Goal: Task Accomplishment & Management: Manage account settings

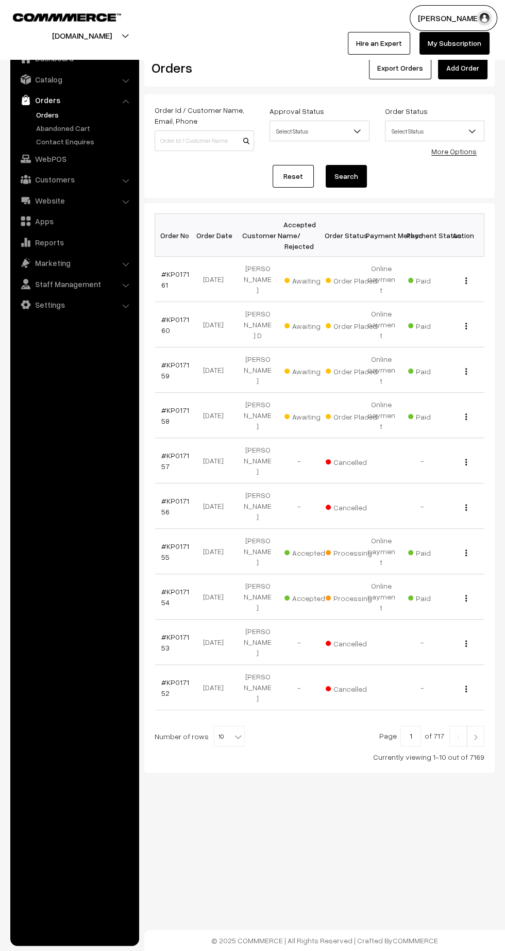
click at [158, 438] on td "#KP017157" at bounding box center [175, 460] width 41 height 45
click at [160, 377] on td "#KP017159" at bounding box center [175, 370] width 41 height 45
click at [166, 406] on link "#KP017158" at bounding box center [175, 416] width 28 height 20
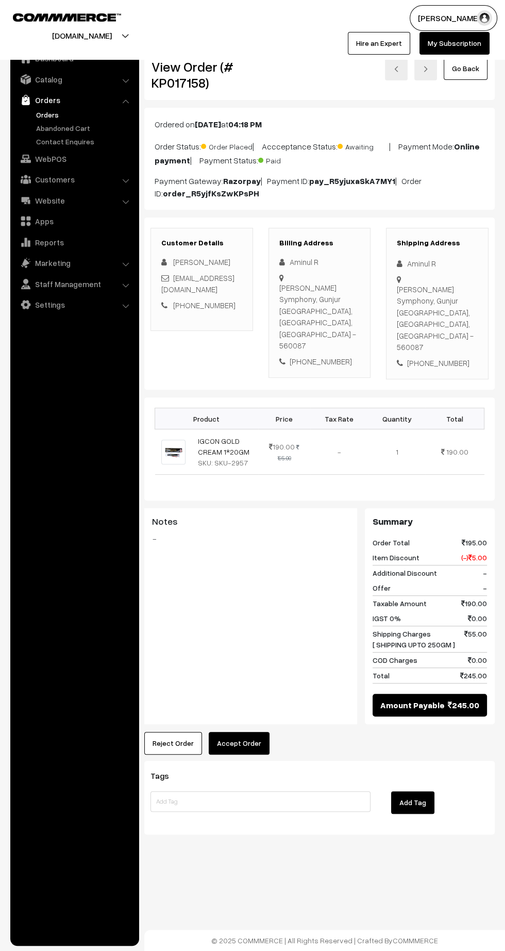
click at [253, 732] on button "Accept Order" at bounding box center [239, 743] width 61 height 23
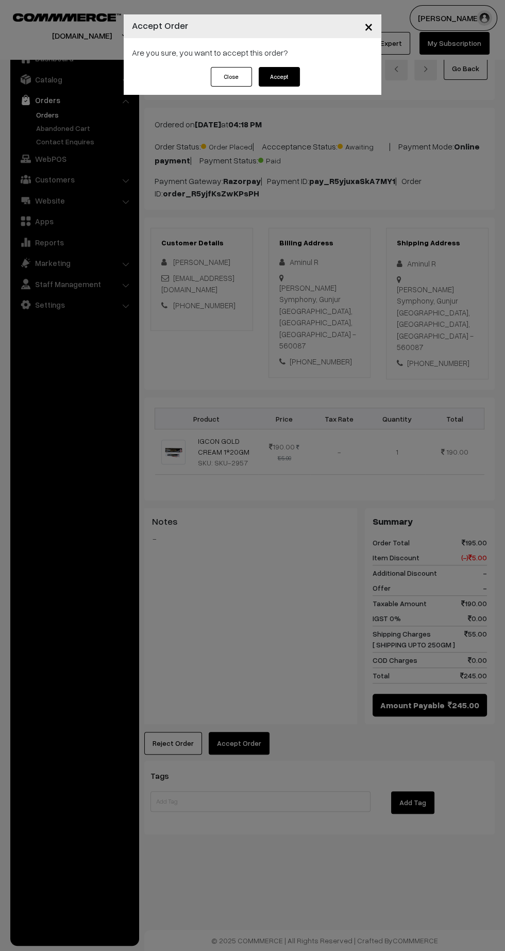
click at [299, 82] on button "Accept" at bounding box center [279, 77] width 41 height 20
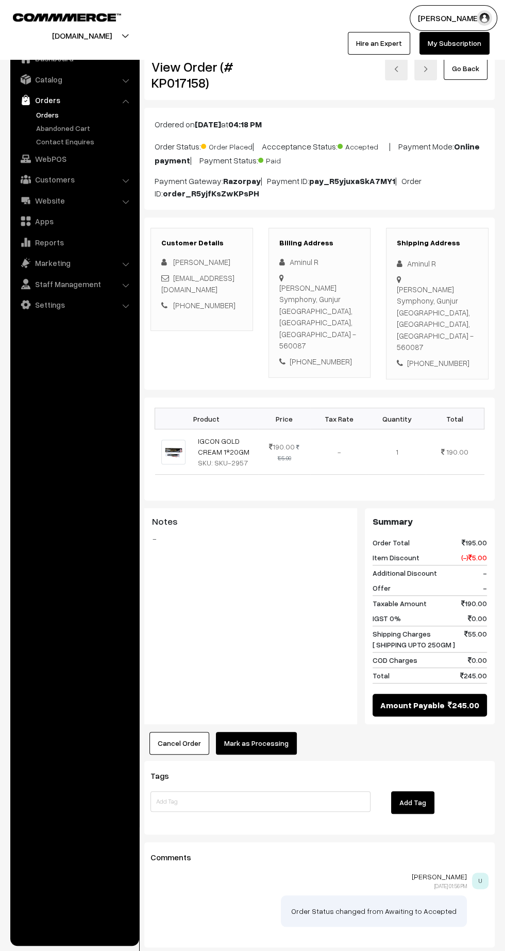
click at [264, 732] on button "Mark as Processing" at bounding box center [256, 743] width 81 height 23
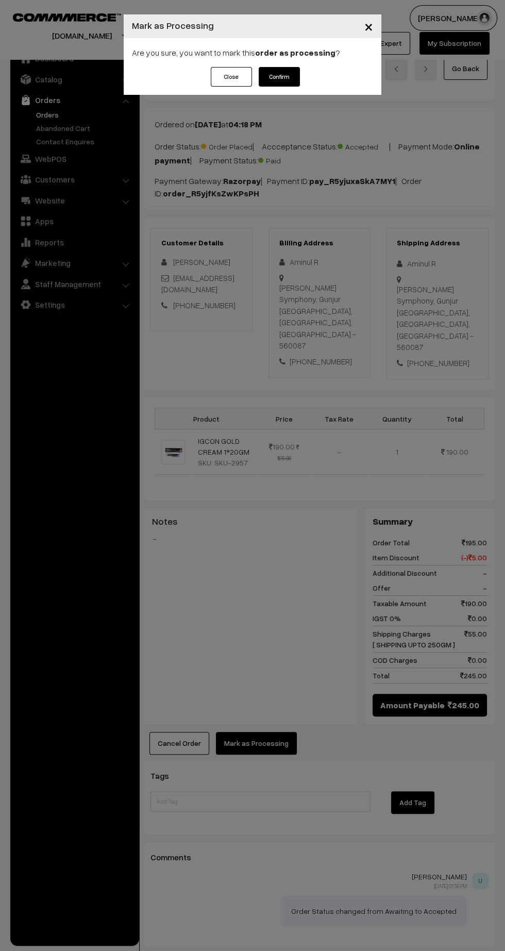
click at [292, 79] on button "Confirm" at bounding box center [279, 77] width 41 height 20
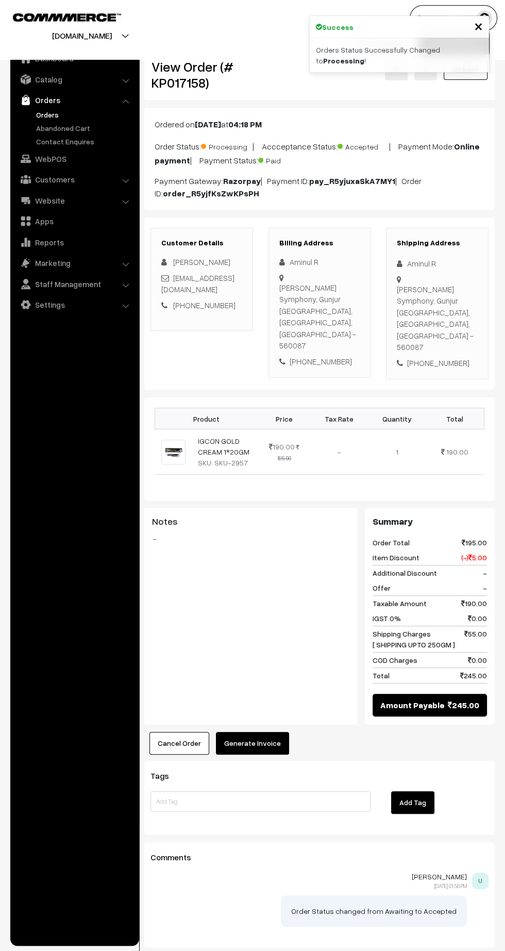
click at [256, 732] on button "Generate Invoice" at bounding box center [252, 743] width 73 height 23
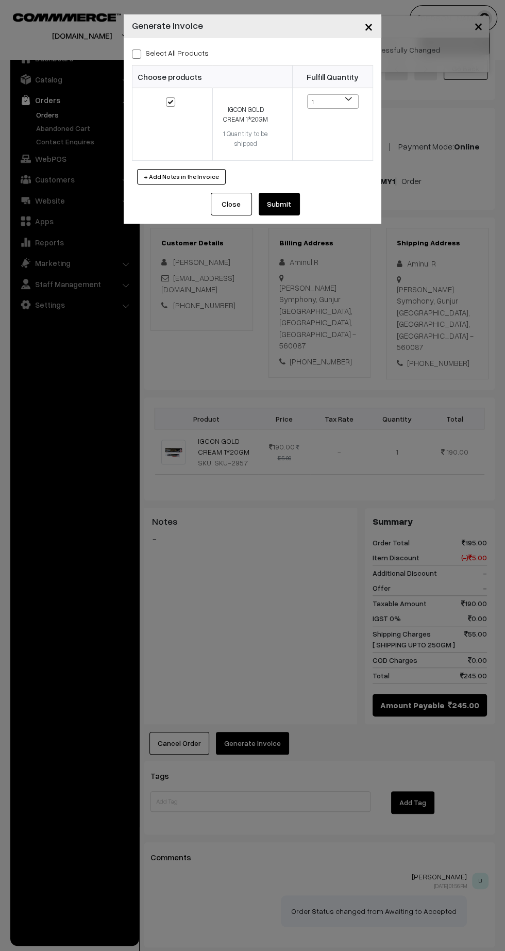
click at [284, 202] on button "Submit" at bounding box center [279, 204] width 41 height 23
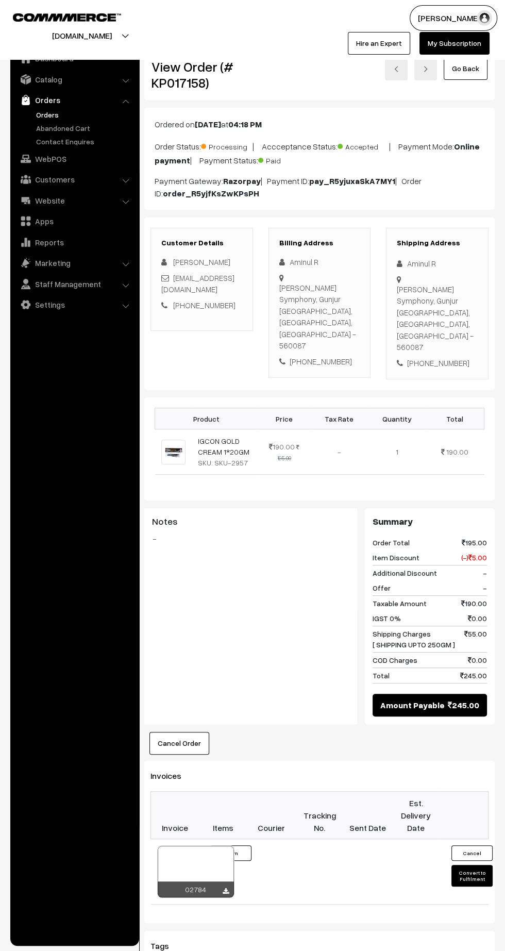
click at [225, 889] on icon at bounding box center [226, 892] width 6 height 7
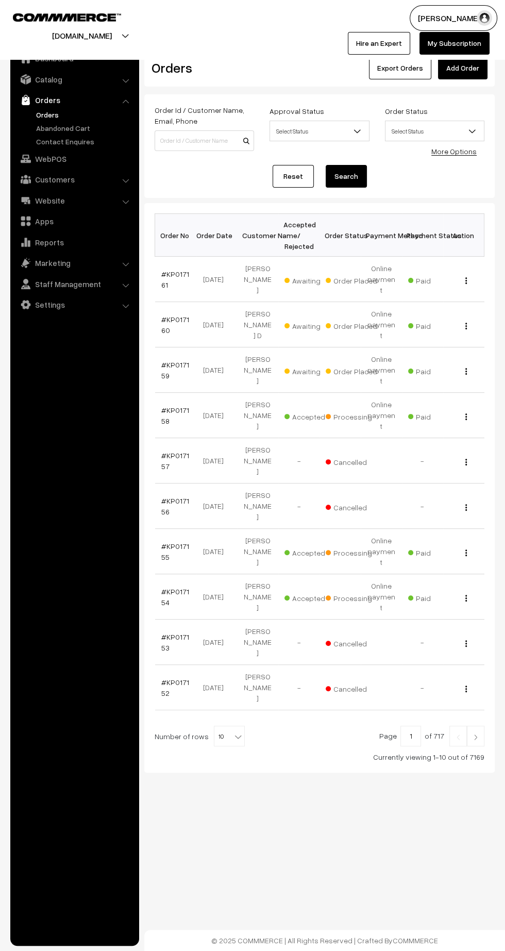
click at [175, 360] on link "#KP017159" at bounding box center [175, 370] width 28 height 20
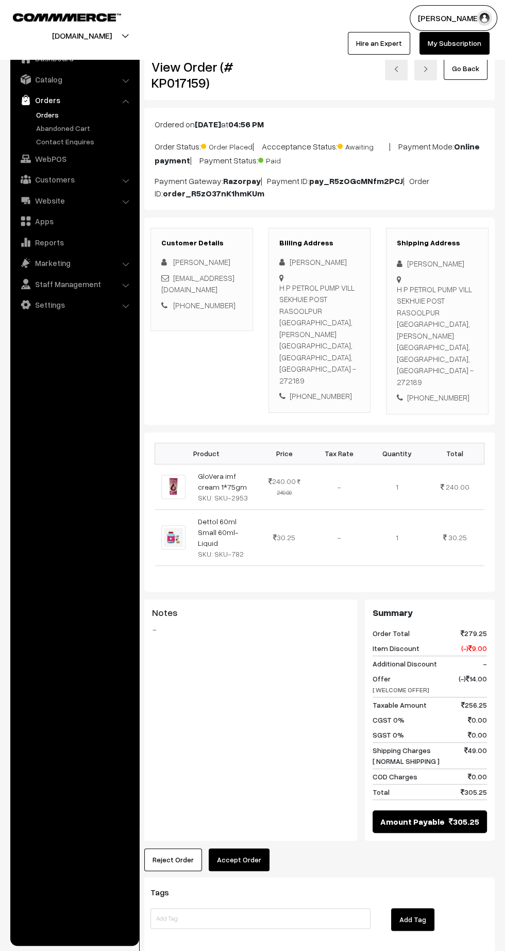
click at [246, 849] on button "Accept Order" at bounding box center [239, 860] width 61 height 23
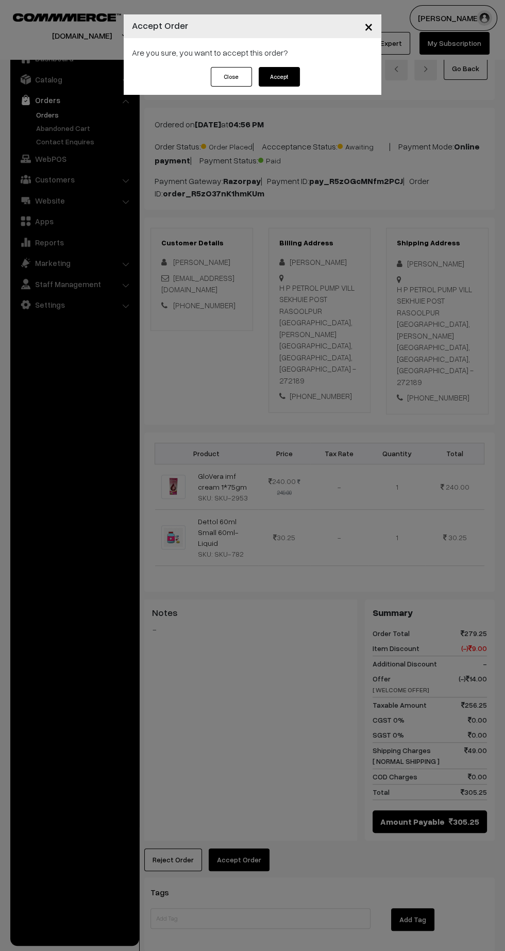
click at [280, 76] on button "Accept" at bounding box center [279, 77] width 41 height 20
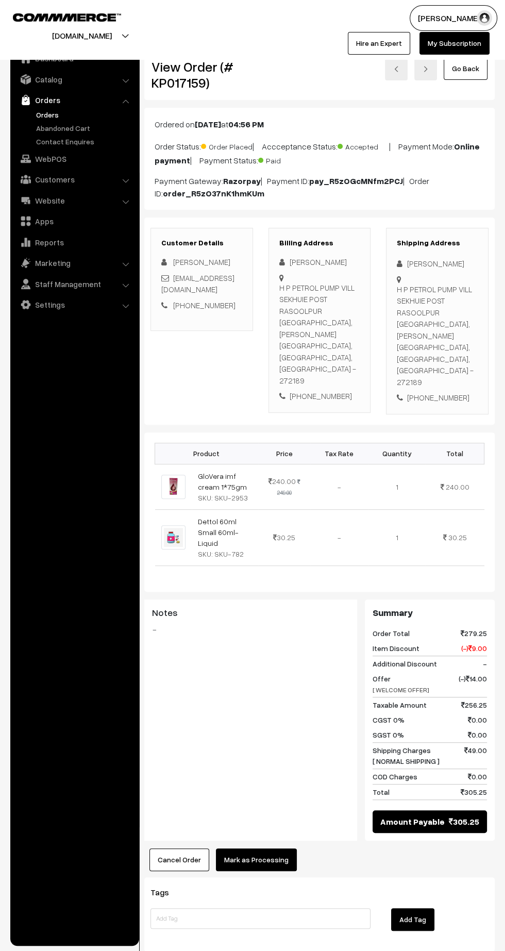
click at [257, 849] on button "Mark as Processing" at bounding box center [256, 860] width 81 height 23
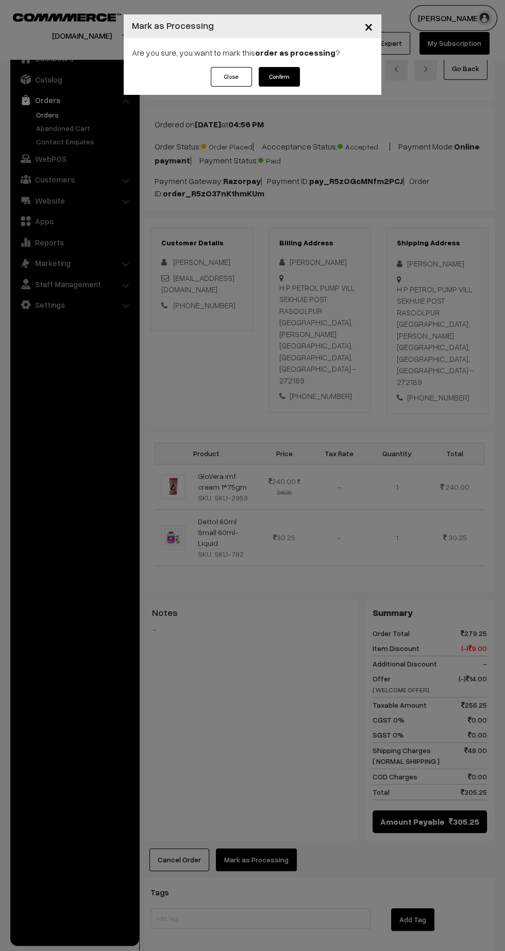
click at [269, 86] on button "Confirm" at bounding box center [279, 77] width 41 height 20
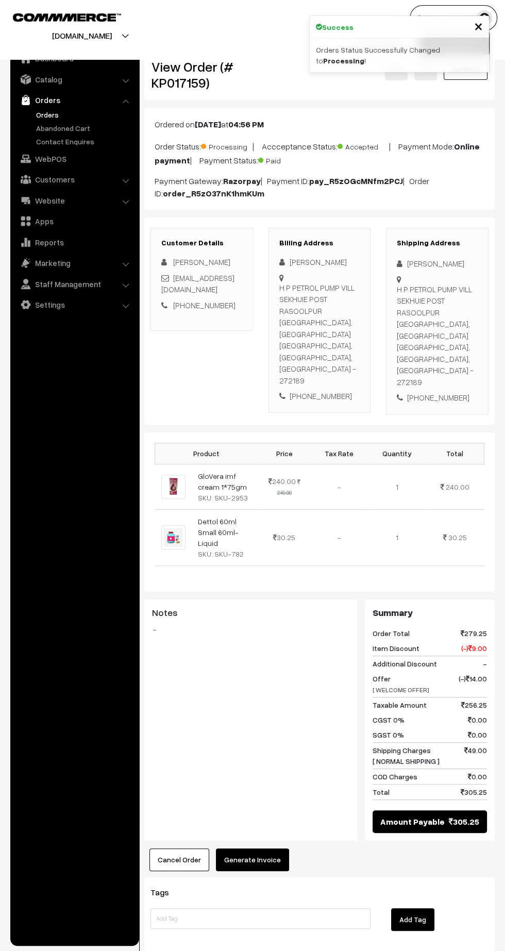
click at [269, 849] on button "Generate Invoice" at bounding box center [252, 860] width 73 height 23
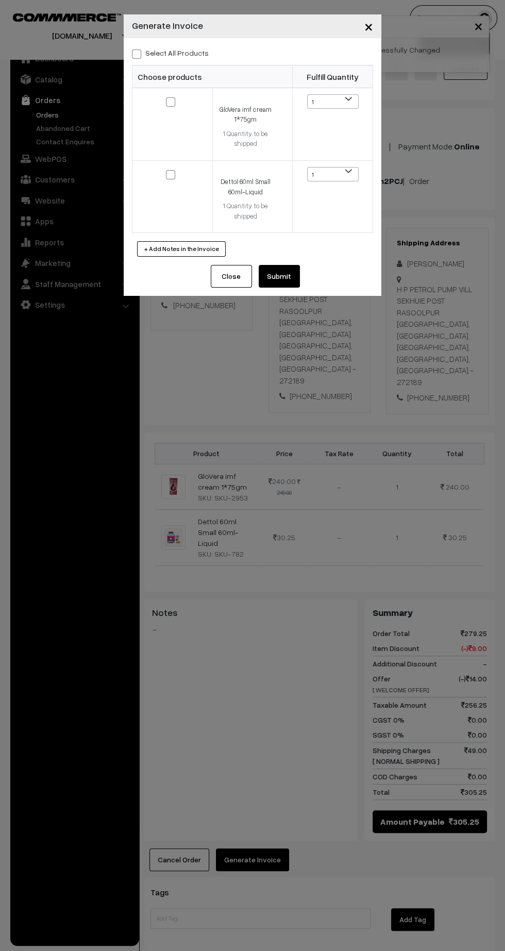
click at [291, 286] on button "Submit" at bounding box center [279, 276] width 41 height 23
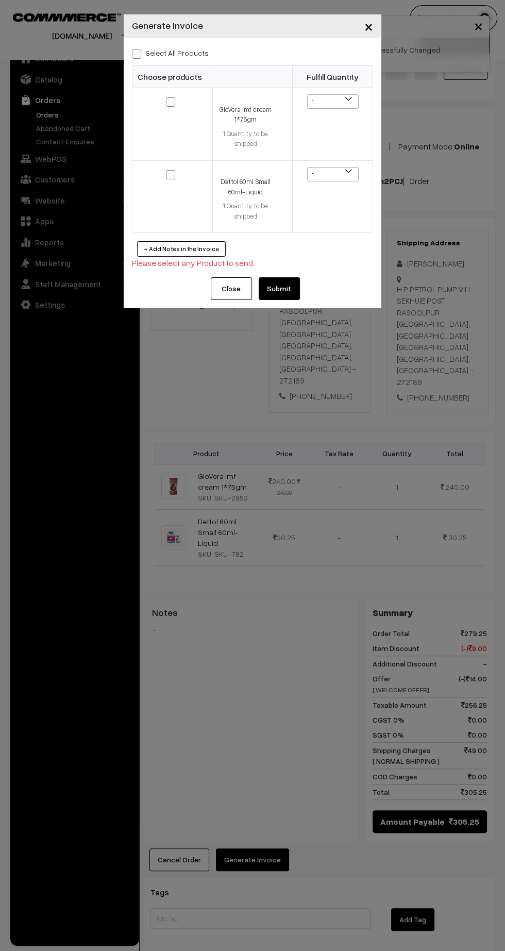
click at [132, 51] on span at bounding box center [136, 54] width 9 height 9
click at [132, 51] on input "Select All Products" at bounding box center [135, 52] width 7 height 7
checkbox input "true"
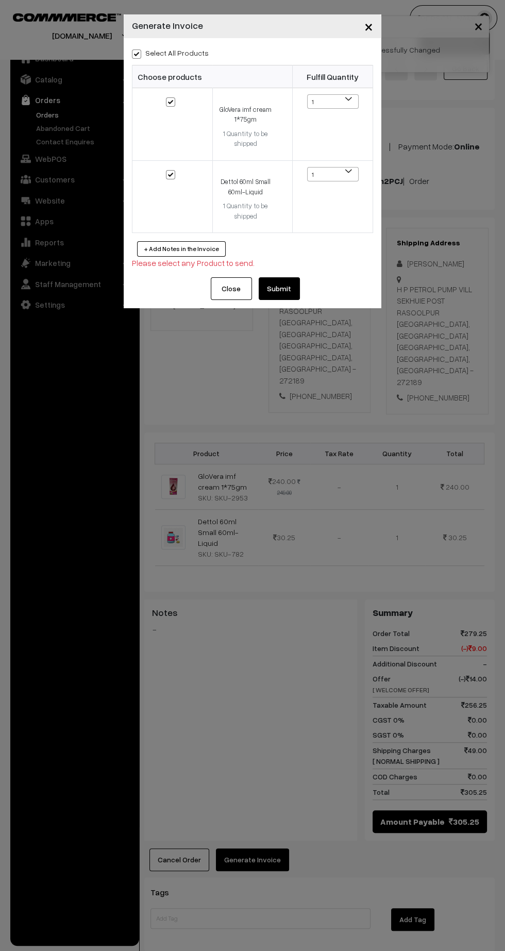
click at [280, 288] on button "Submit" at bounding box center [279, 288] width 41 height 23
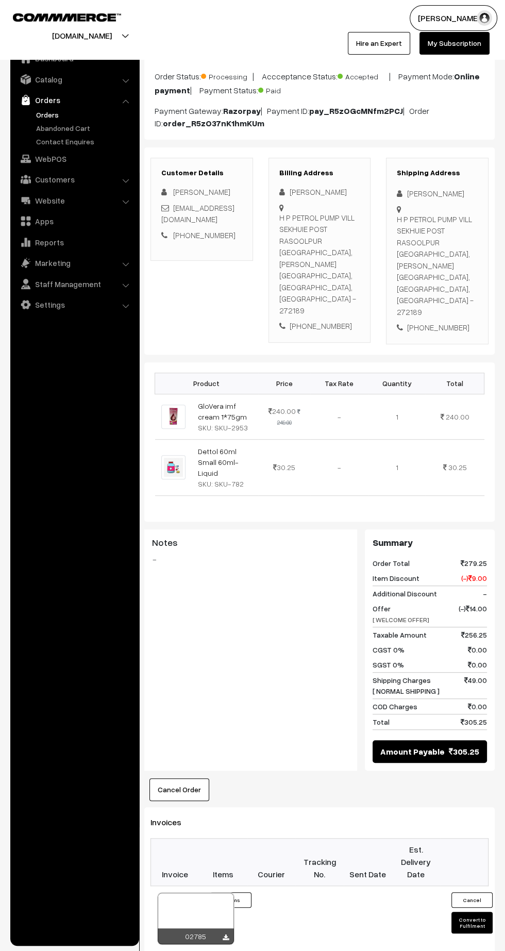
scroll to position [73, 0]
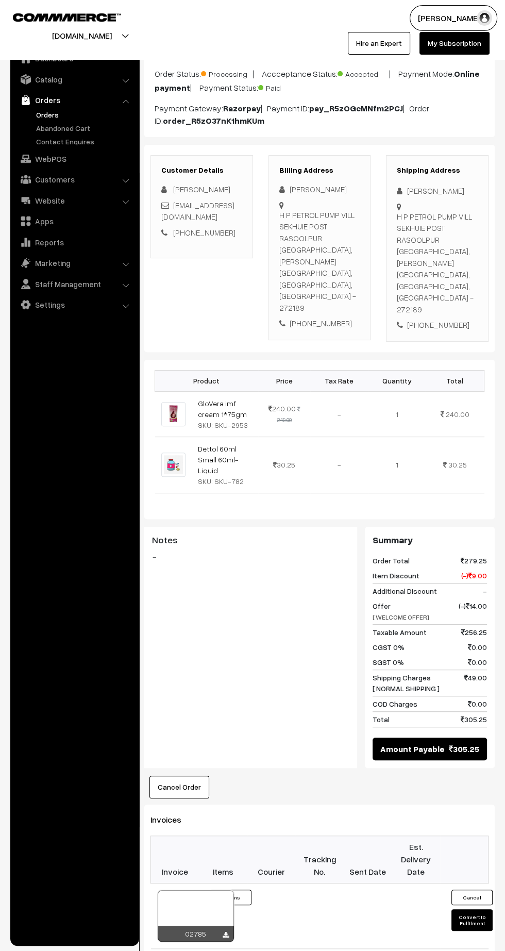
click at [225, 932] on icon at bounding box center [226, 935] width 6 height 7
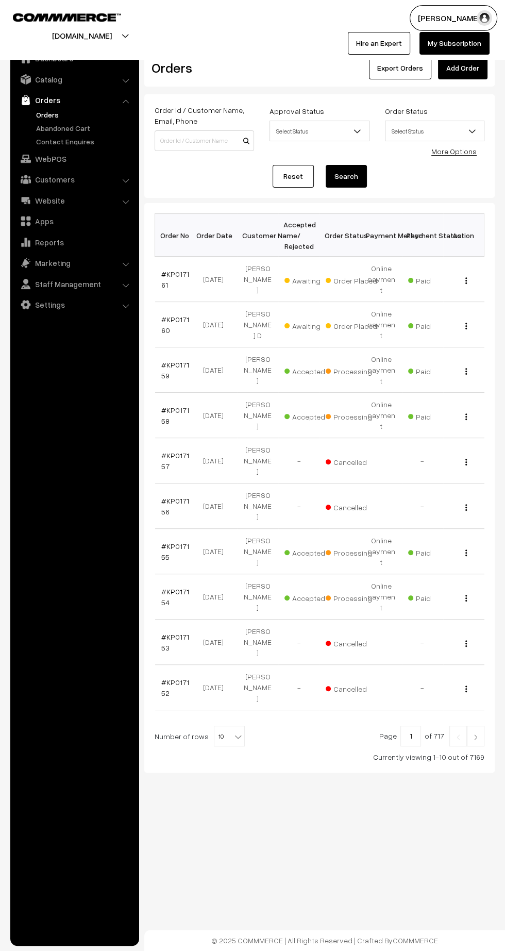
click at [165, 315] on link "#KP017160" at bounding box center [175, 325] width 28 height 20
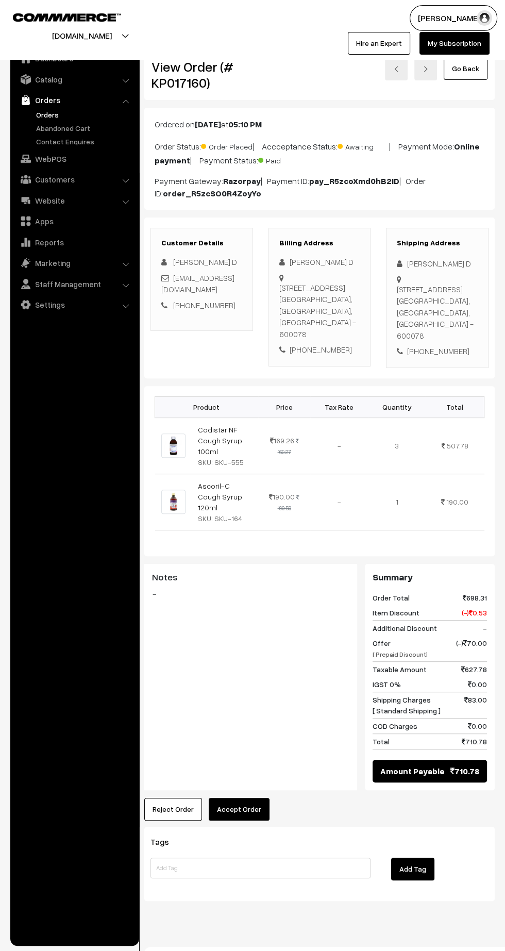
click at [259, 798] on button "Accept Order" at bounding box center [239, 809] width 61 height 23
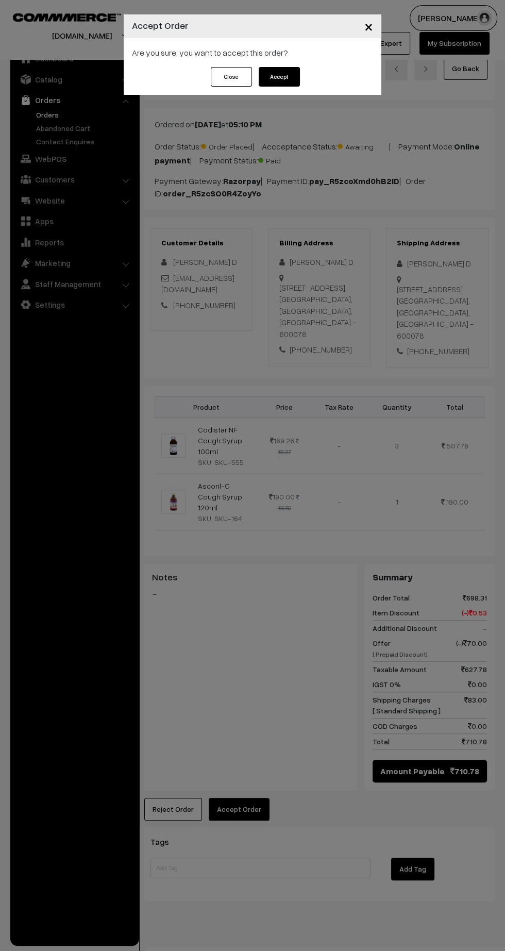
click at [337, 87] on div "Close Accept" at bounding box center [253, 81] width 258 height 28
click at [298, 76] on button "Accept" at bounding box center [279, 77] width 41 height 20
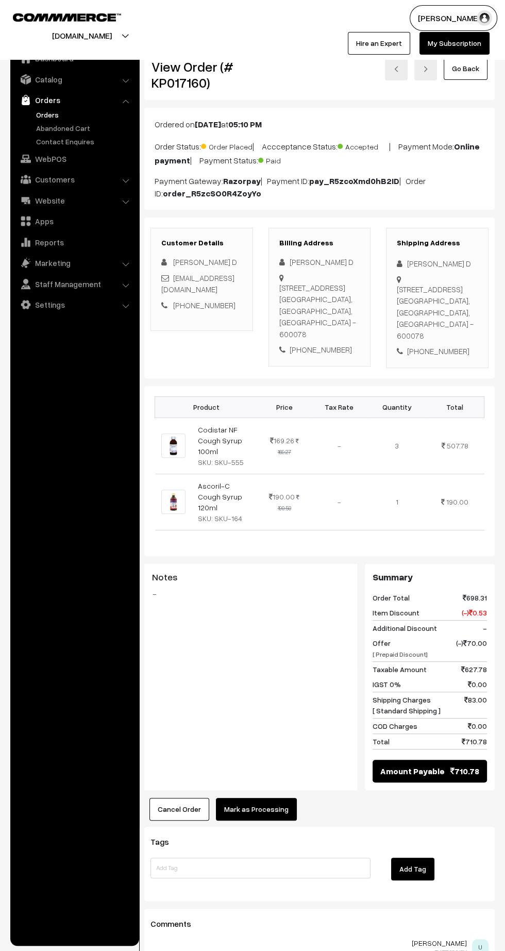
click at [286, 798] on button "Mark as Processing" at bounding box center [256, 809] width 81 height 23
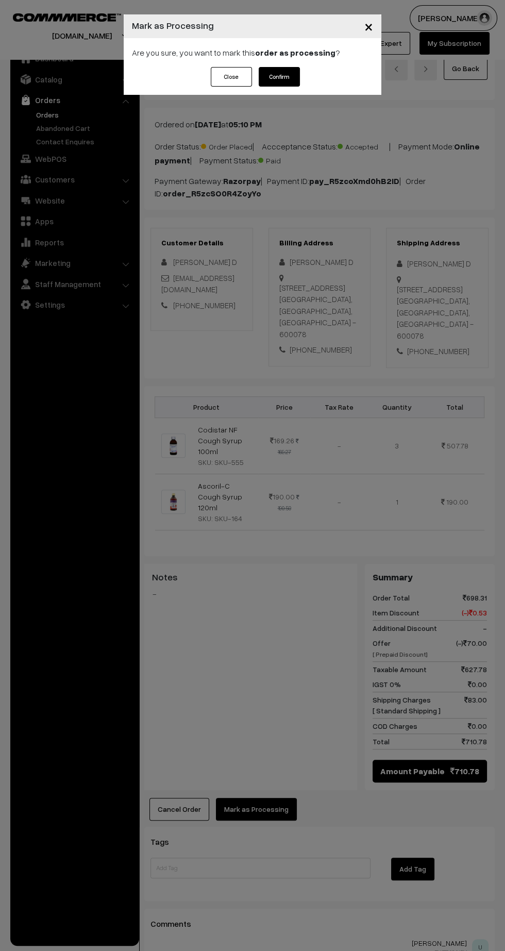
click at [324, 81] on div "Close Confirm" at bounding box center [253, 81] width 258 height 28
click at [294, 83] on button "Confirm" at bounding box center [279, 77] width 41 height 20
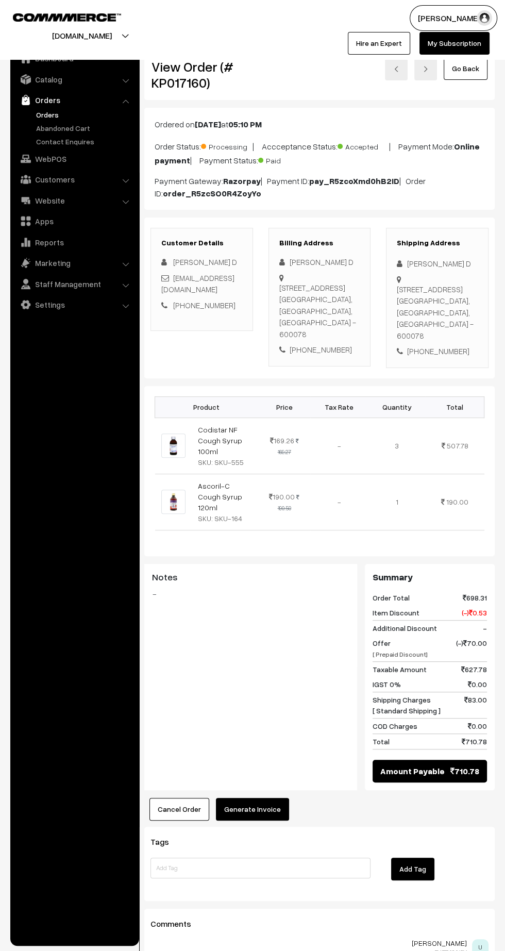
click at [272, 798] on button "Generate Invoice" at bounding box center [252, 809] width 73 height 23
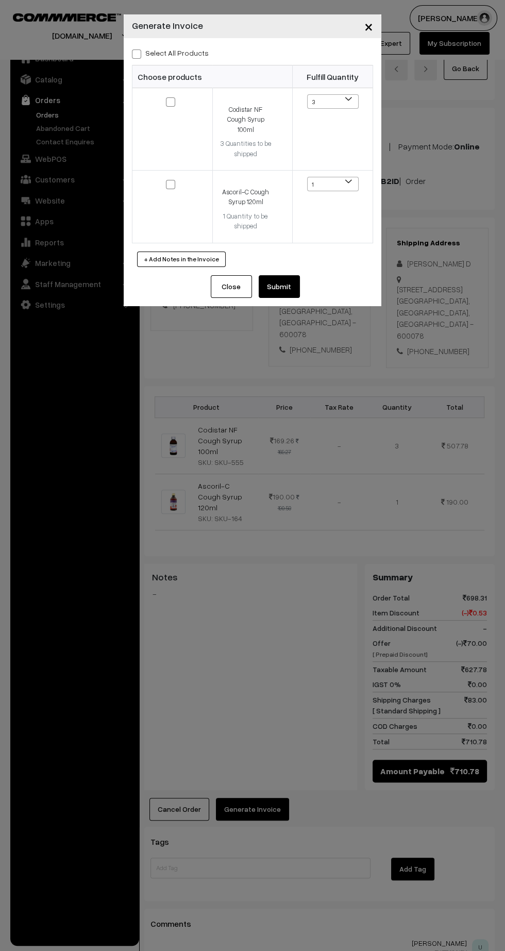
click at [299, 282] on button "Submit" at bounding box center [279, 286] width 41 height 23
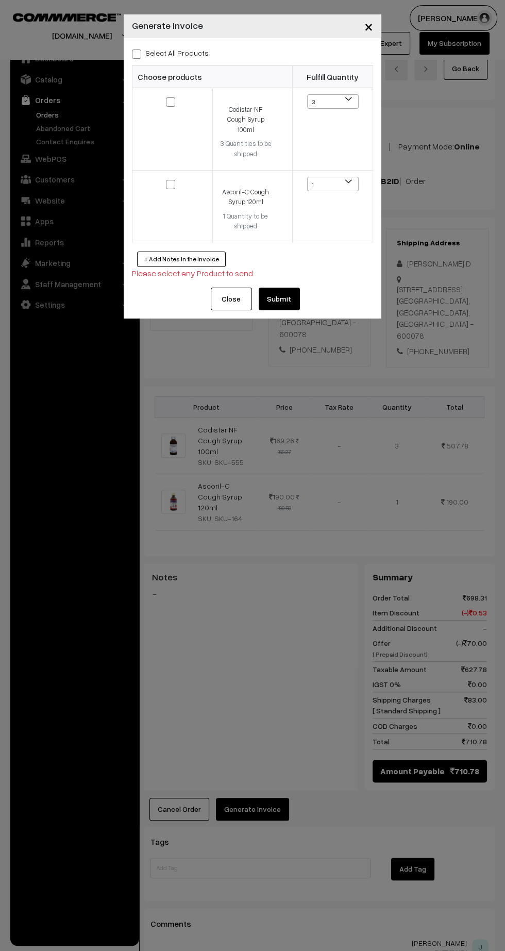
click at [136, 52] on span at bounding box center [136, 54] width 9 height 9
click at [136, 52] on input "Select All Products" at bounding box center [135, 52] width 7 height 7
checkbox input "true"
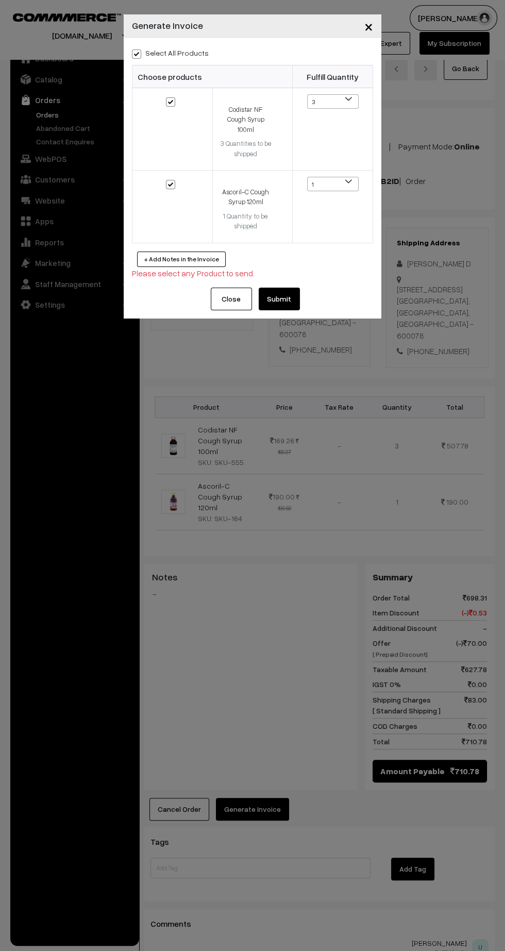
click at [297, 288] on button "Submit" at bounding box center [279, 299] width 41 height 23
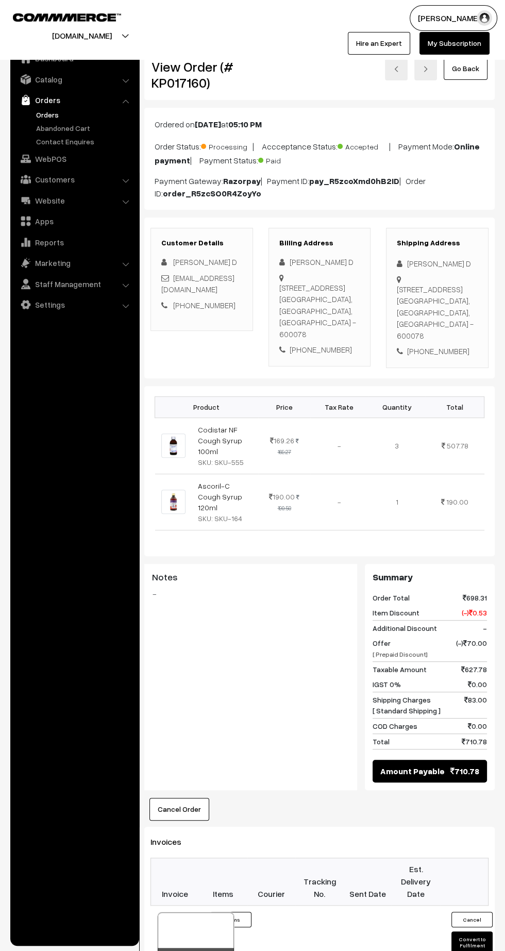
click at [225, 951] on icon at bounding box center [226, 958] width 6 height 7
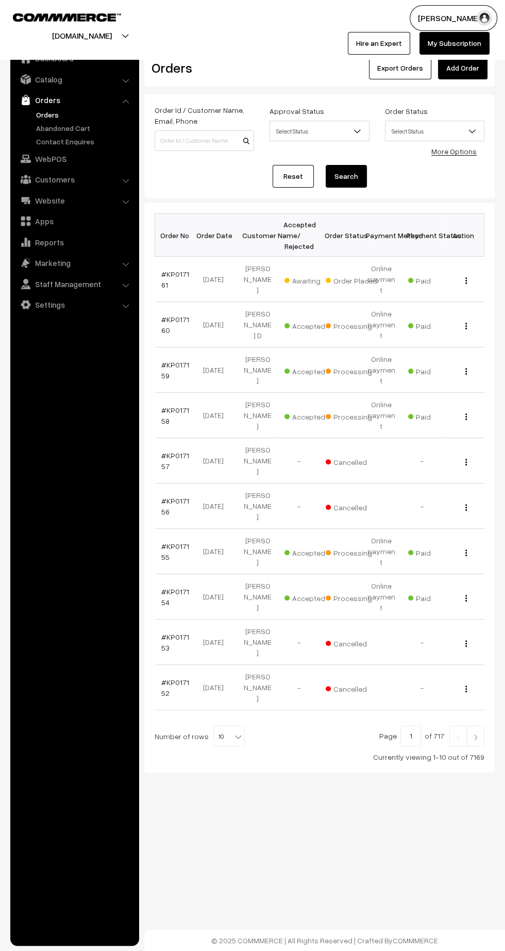
click at [166, 270] on link "#KP017161" at bounding box center [175, 280] width 28 height 20
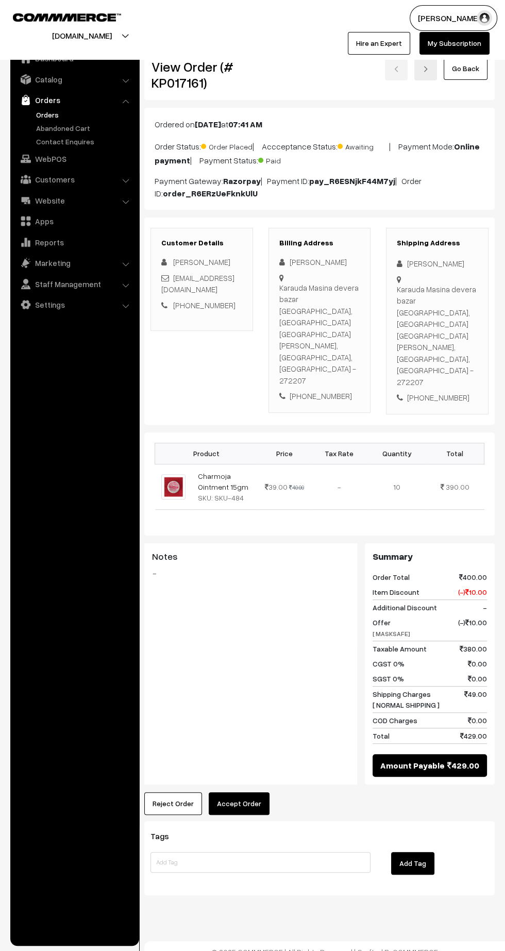
click at [255, 793] on button "Accept Order" at bounding box center [239, 804] width 61 height 23
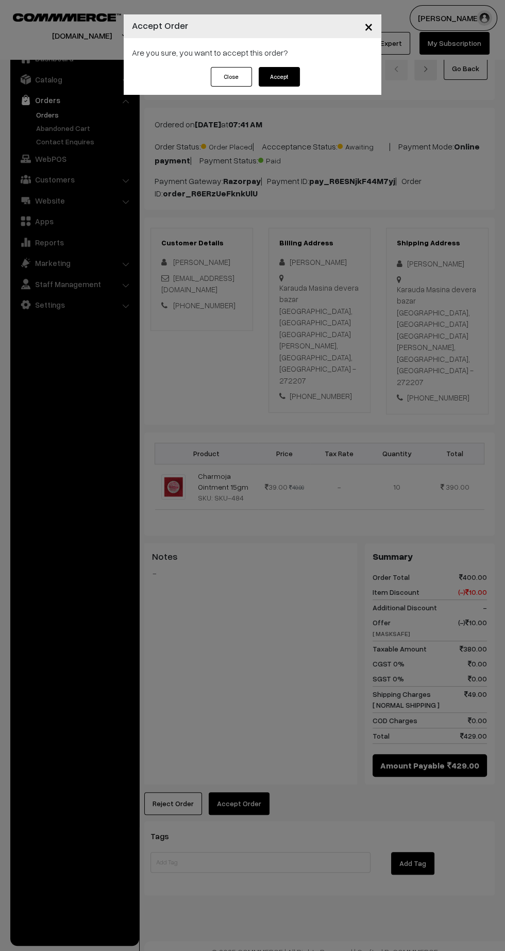
click at [295, 81] on button "Accept" at bounding box center [279, 77] width 41 height 20
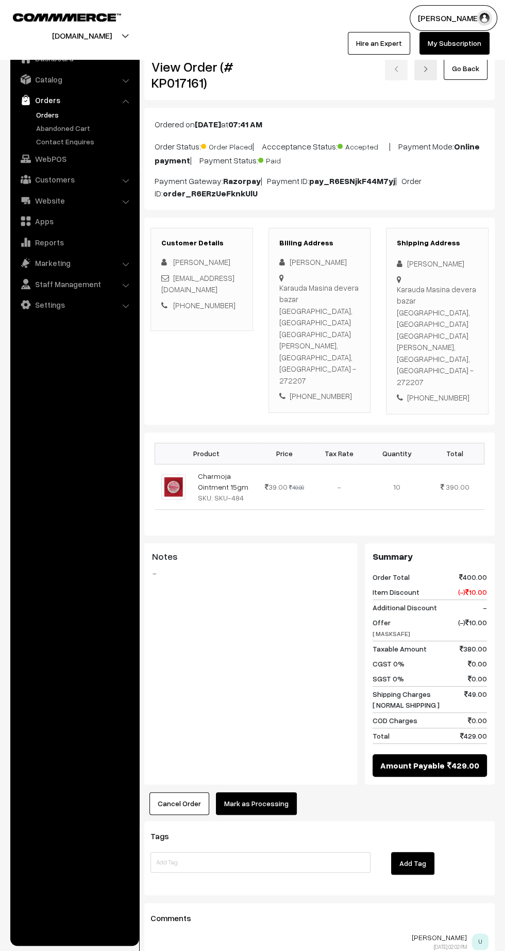
click at [270, 793] on button "Mark as Processing" at bounding box center [256, 804] width 81 height 23
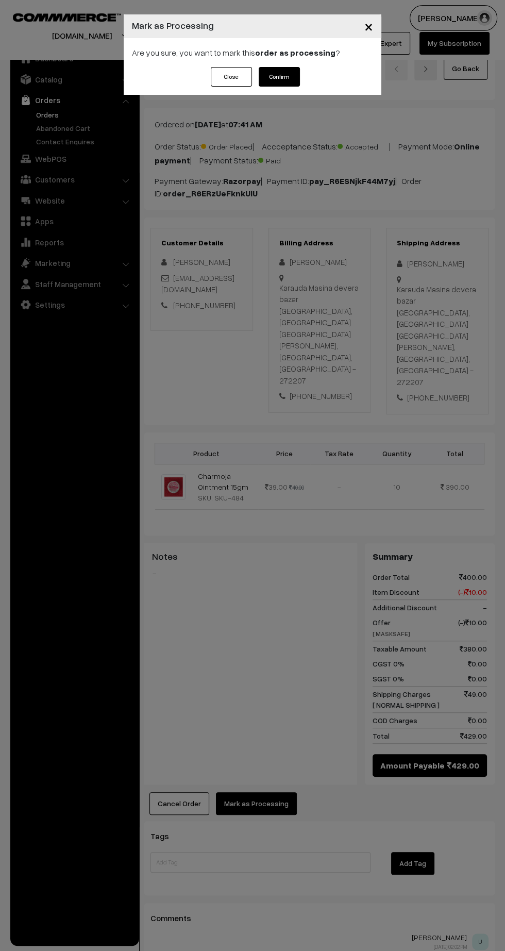
click at [298, 76] on button "Confirm" at bounding box center [279, 77] width 41 height 20
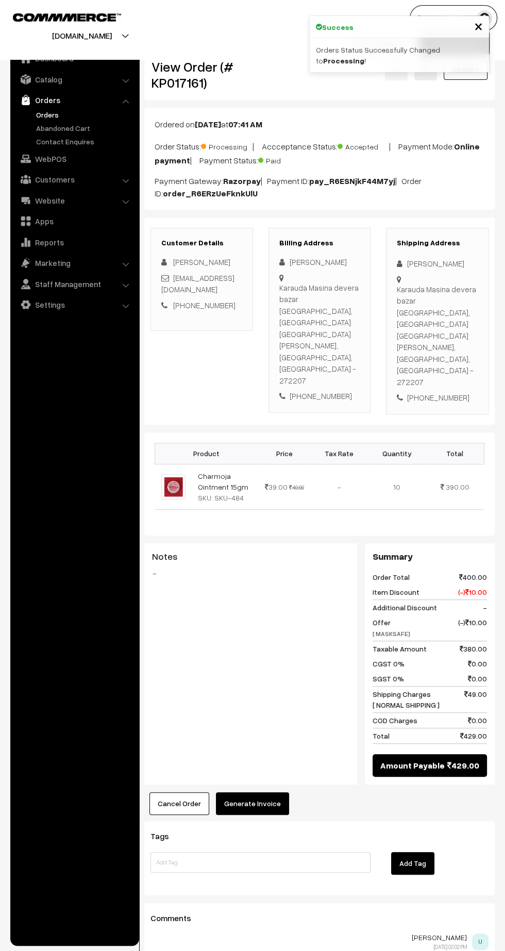
click at [270, 793] on button "Generate Invoice" at bounding box center [252, 804] width 73 height 23
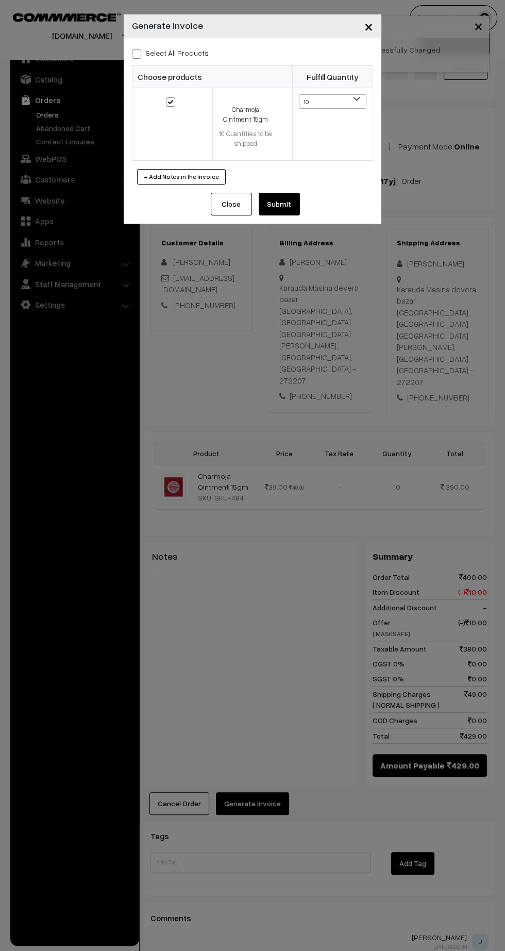
click at [313, 200] on div "Close Submit Back Fulfill Items" at bounding box center [253, 208] width 258 height 31
click at [287, 197] on button "Submit" at bounding box center [279, 204] width 41 height 23
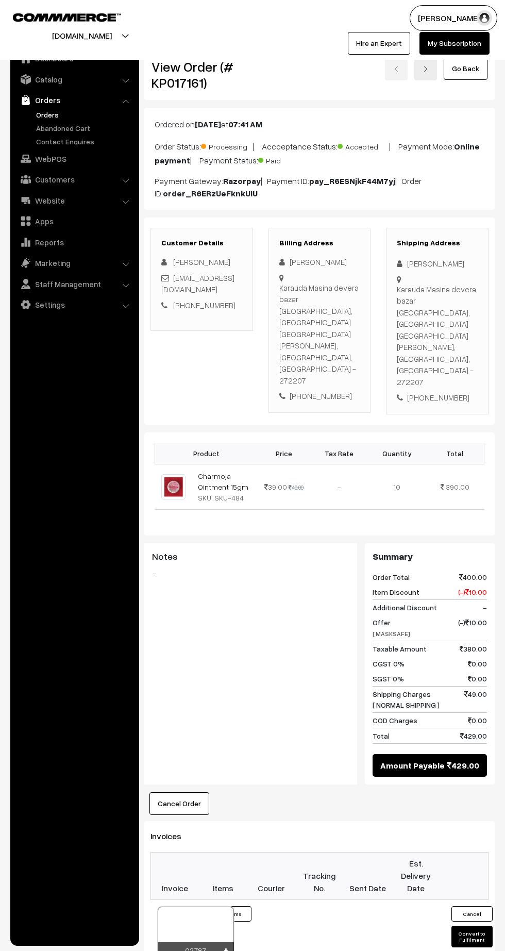
scroll to position [166, 0]
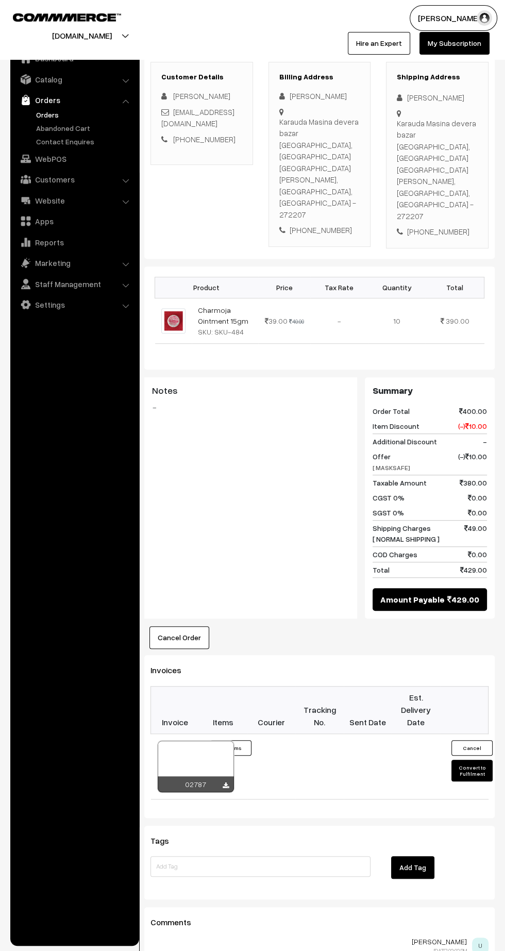
click at [225, 783] on icon at bounding box center [226, 786] width 6 height 7
